Goal: Information Seeking & Learning: Learn about a topic

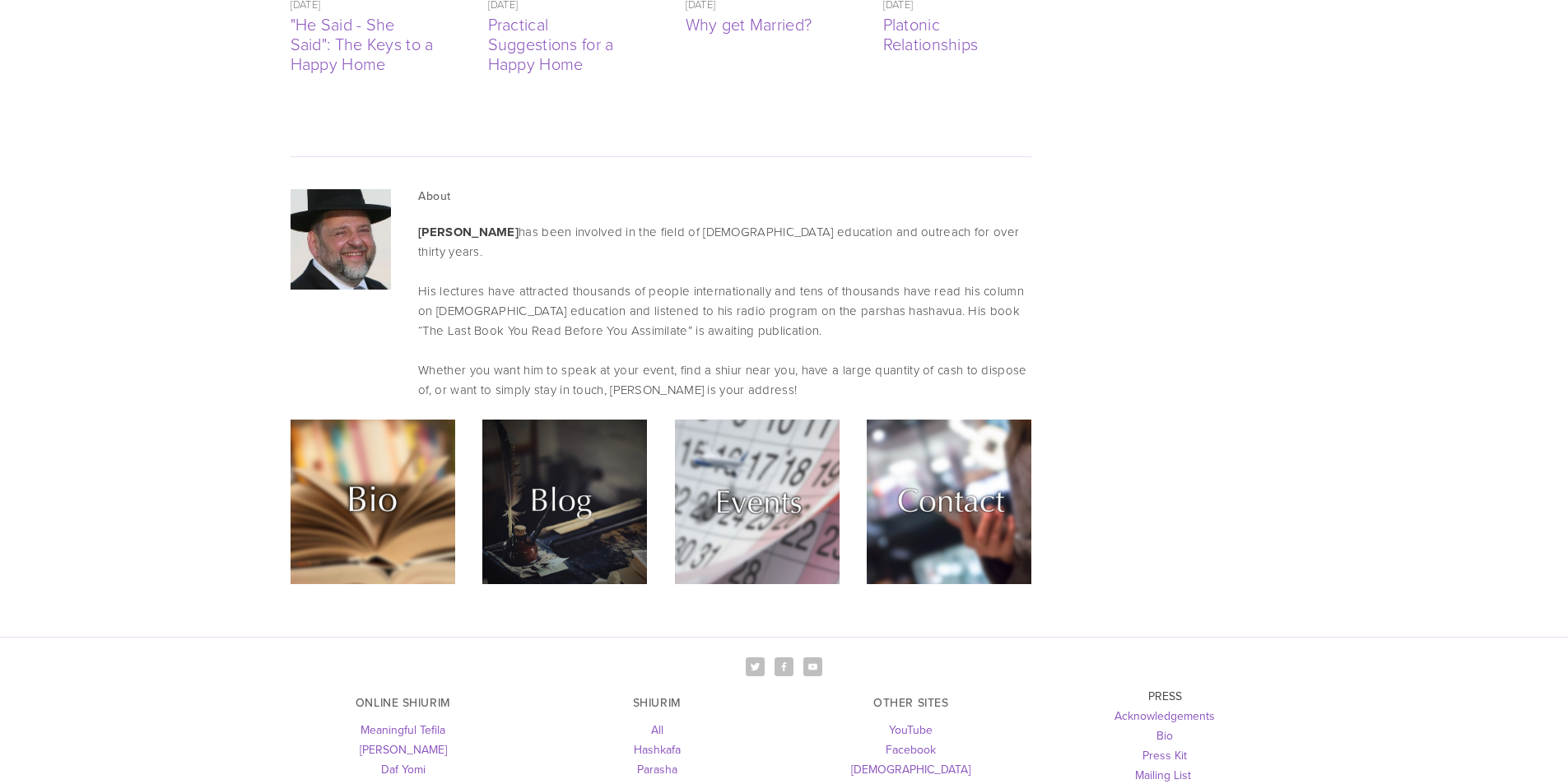
scroll to position [4136, 0]
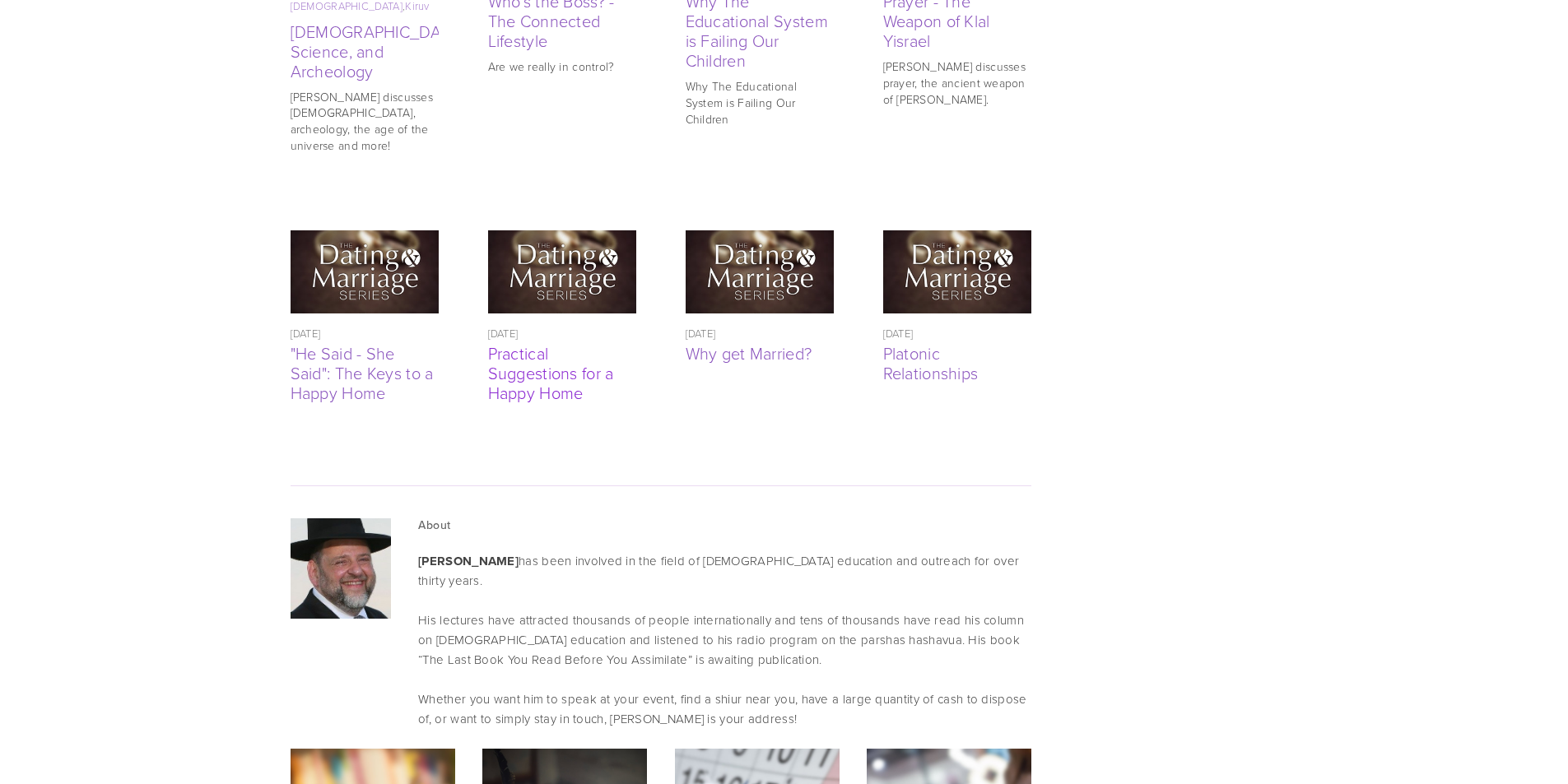
click at [546, 341] on link "Practical Suggestions for a Happy Home" at bounding box center [551, 372] width 126 height 62
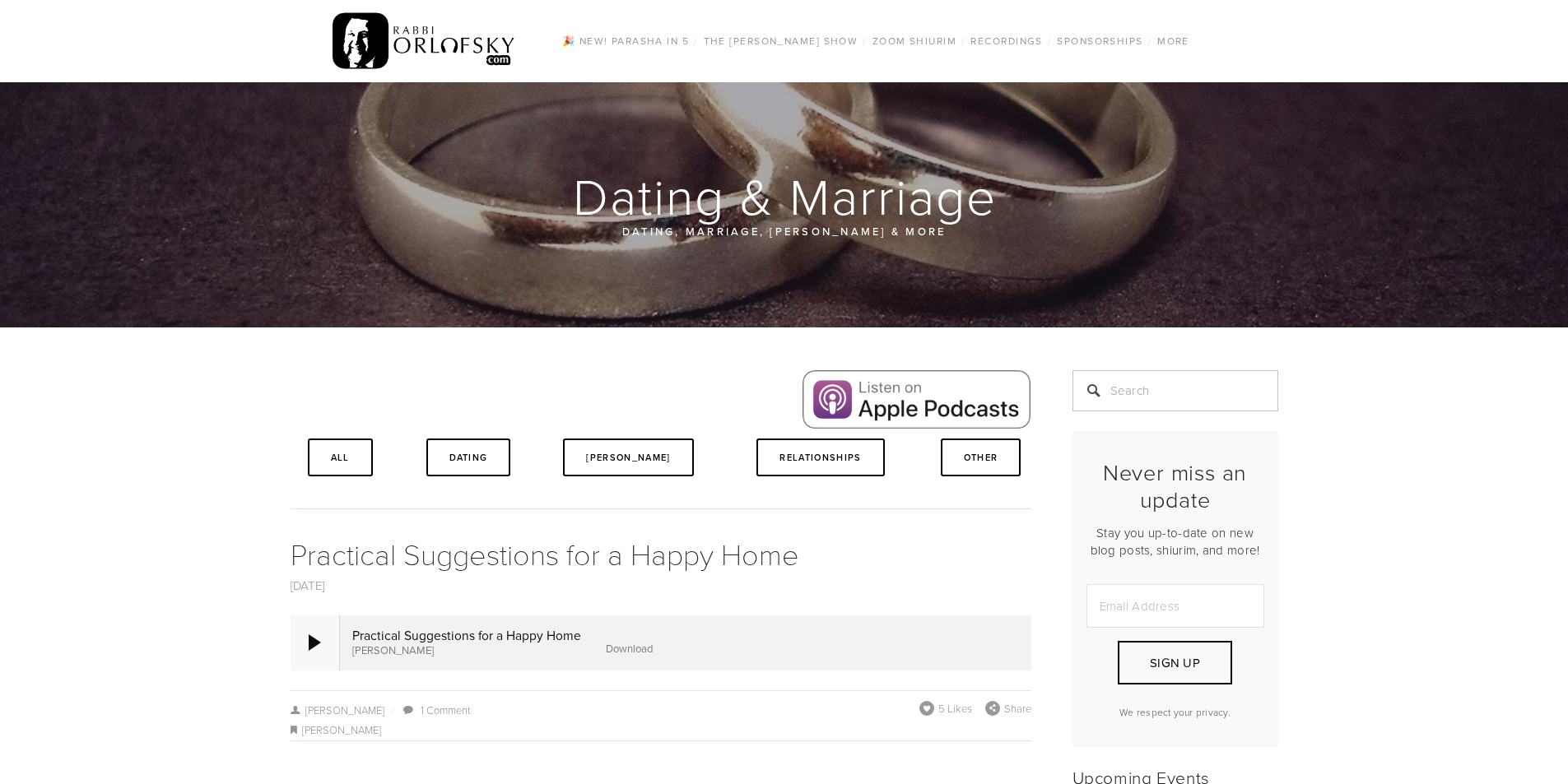
click at [323, 649] on div at bounding box center [315, 642] width 49 height 55
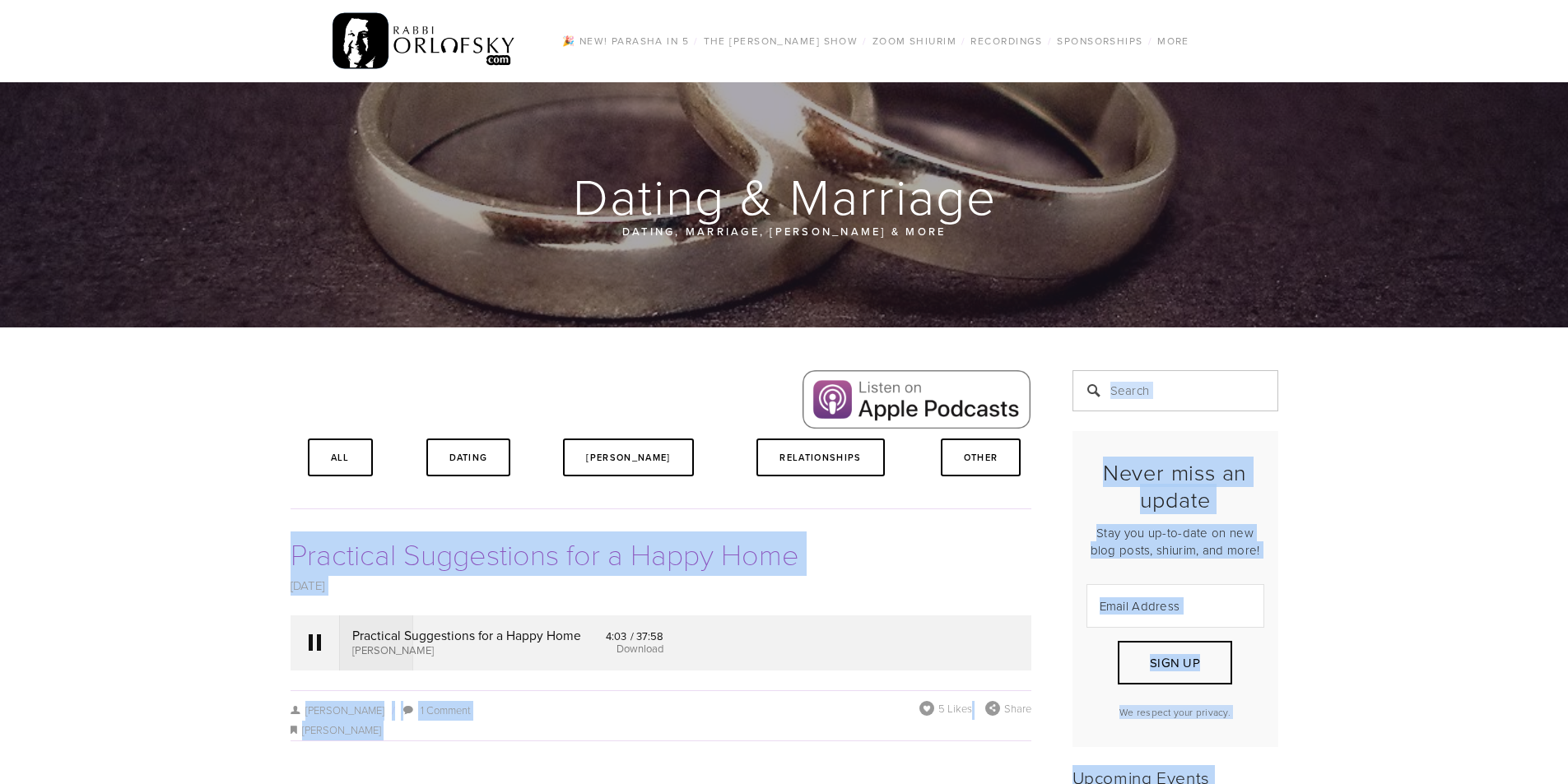
drag, startPoint x: 264, startPoint y: 556, endPoint x: 295, endPoint y: 552, distance: 31.3
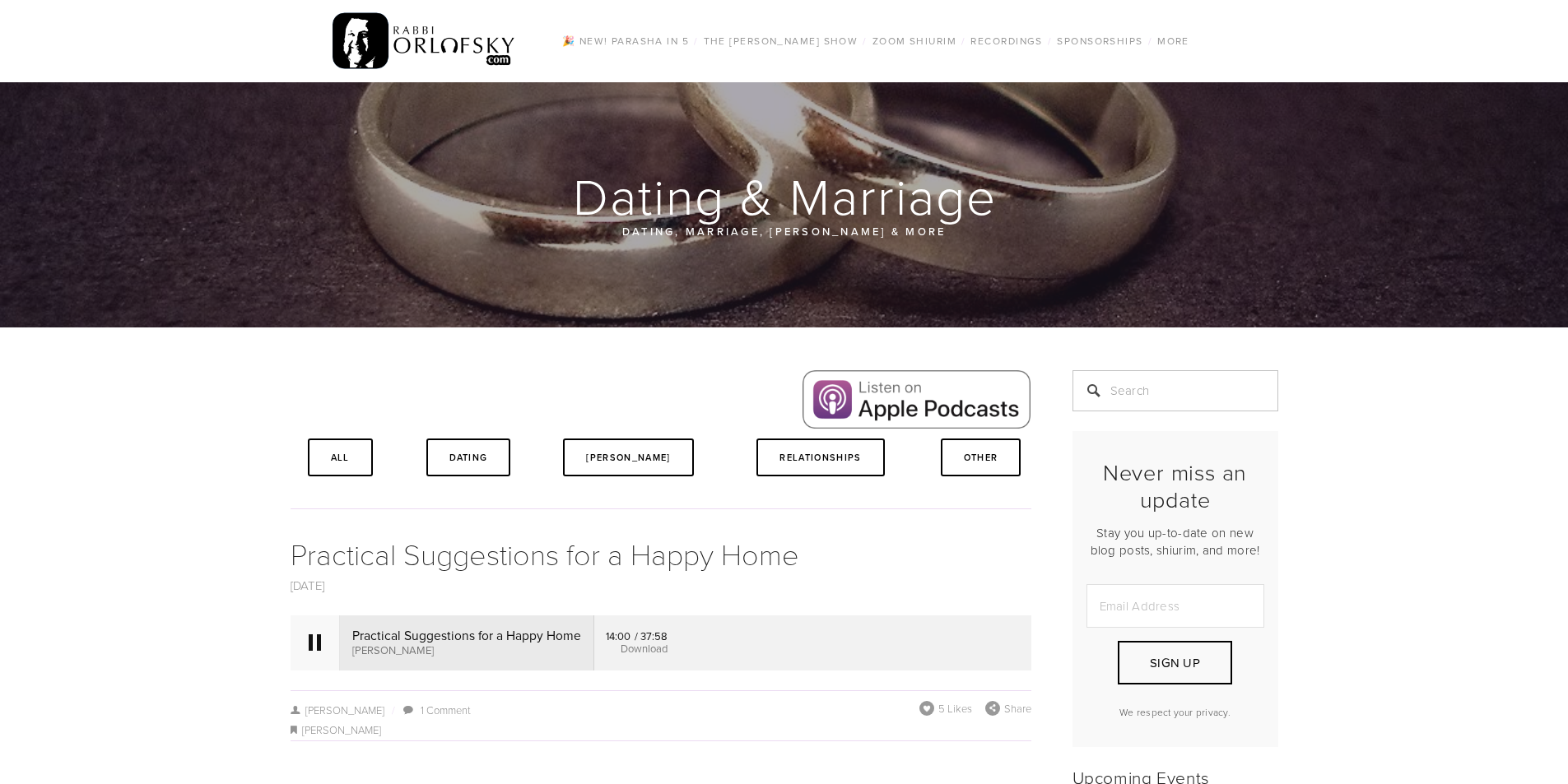
click at [311, 643] on div at bounding box center [315, 643] width 12 height 17
